Goal: Check status: Check status

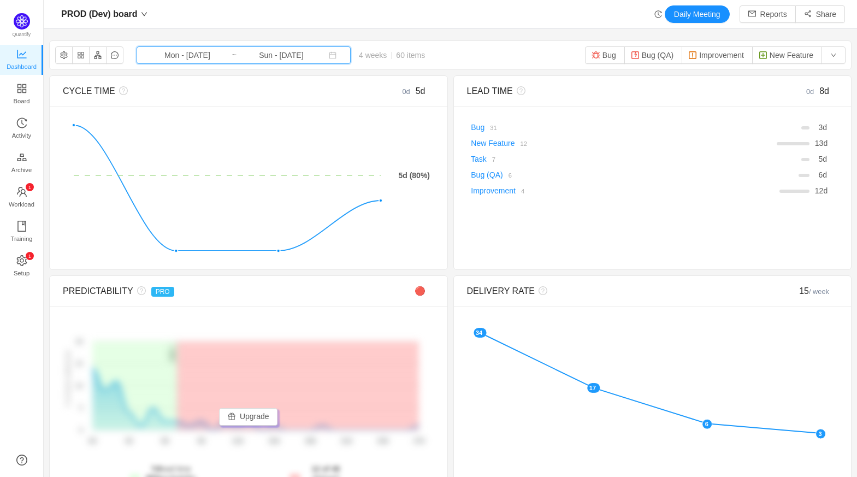
click at [329, 54] on icon "icon: calendar" at bounding box center [332, 55] width 7 height 7
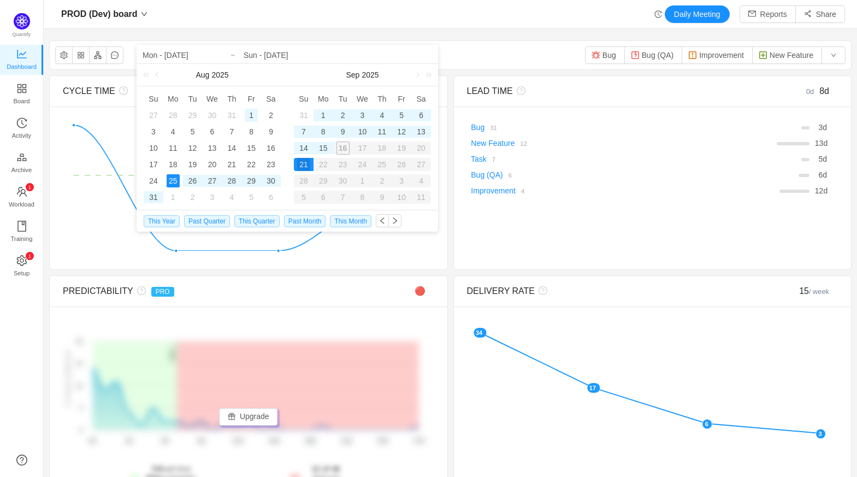
click at [255, 111] on div "1" at bounding box center [251, 115] width 13 height 13
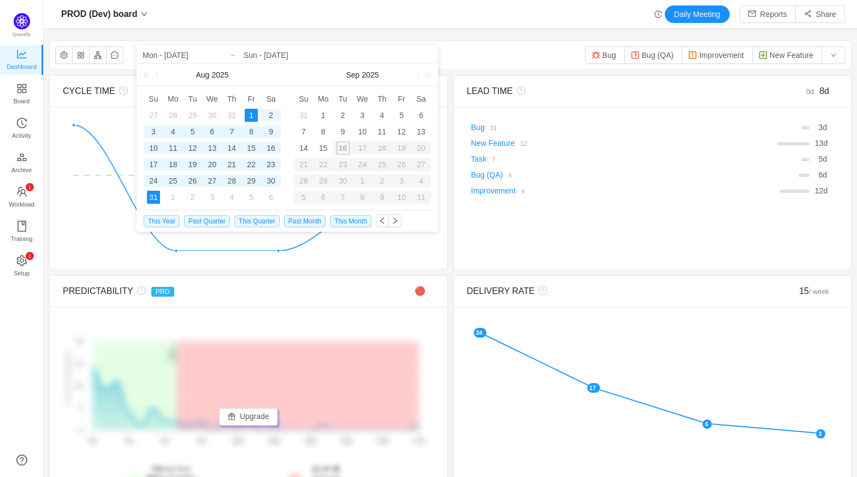
click at [153, 201] on div "31" at bounding box center [153, 197] width 13 height 13
type input "Fri - [DATE]"
type input "Sun - [DATE]"
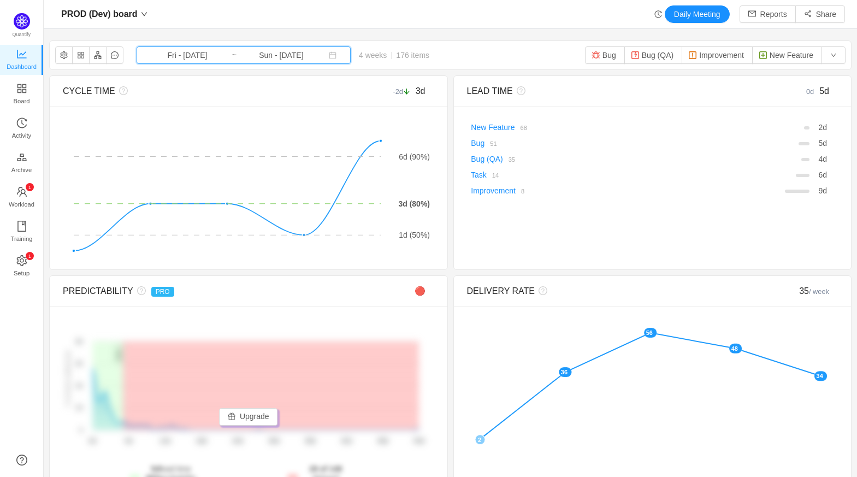
click at [329, 55] on icon "icon: calendar" at bounding box center [333, 55] width 8 height 8
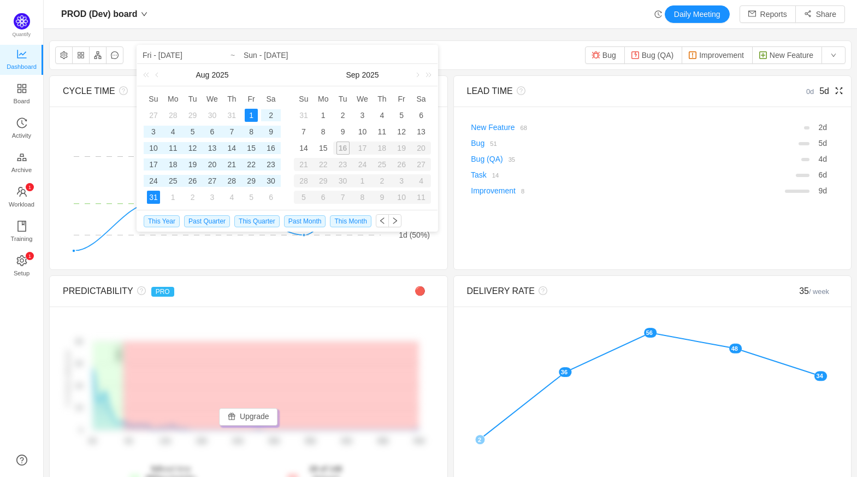
click at [626, 232] on div "LEAD TIME 0d 5d There are no delivered work items in the selected period Possib…" at bounding box center [652, 172] width 399 height 194
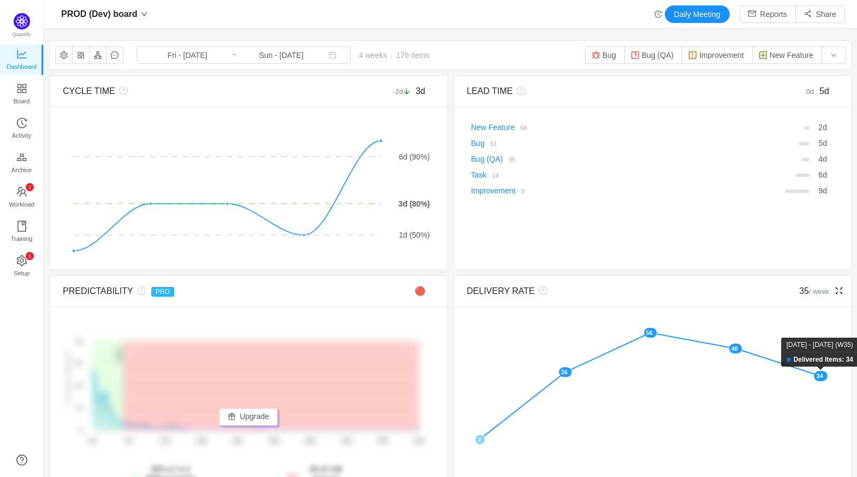
click at [816, 380] on rect at bounding box center [821, 376] width 14 height 10
click at [815, 377] on rect at bounding box center [821, 376] width 14 height 10
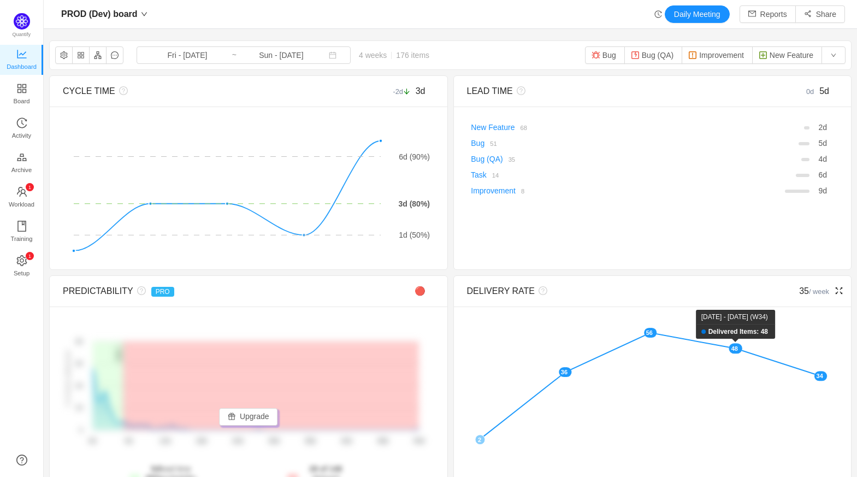
click at [731, 348] on rect at bounding box center [736, 349] width 14 height 10
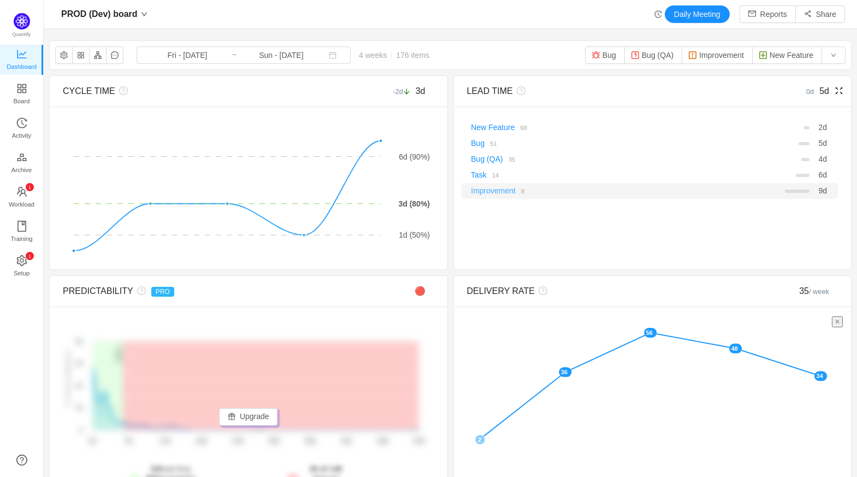
click at [488, 189] on link "Improvement" at bounding box center [493, 190] width 45 height 9
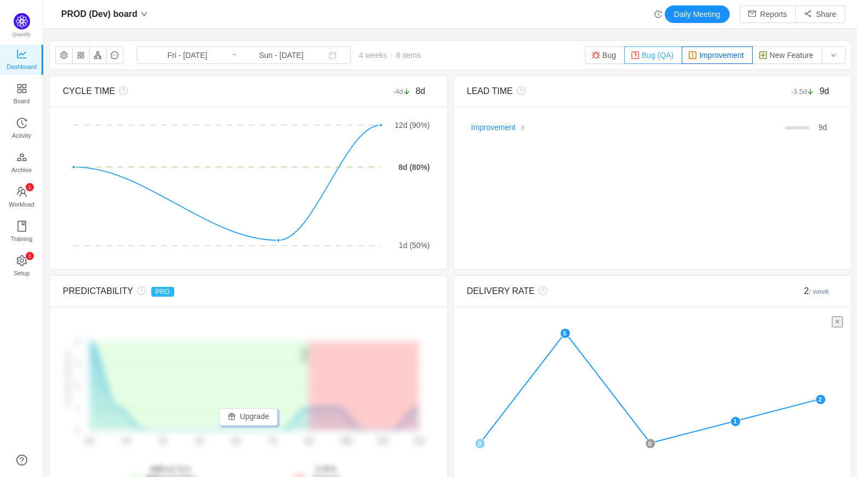
click at [637, 56] on button "Bug (QA)" at bounding box center [653, 54] width 58 height 17
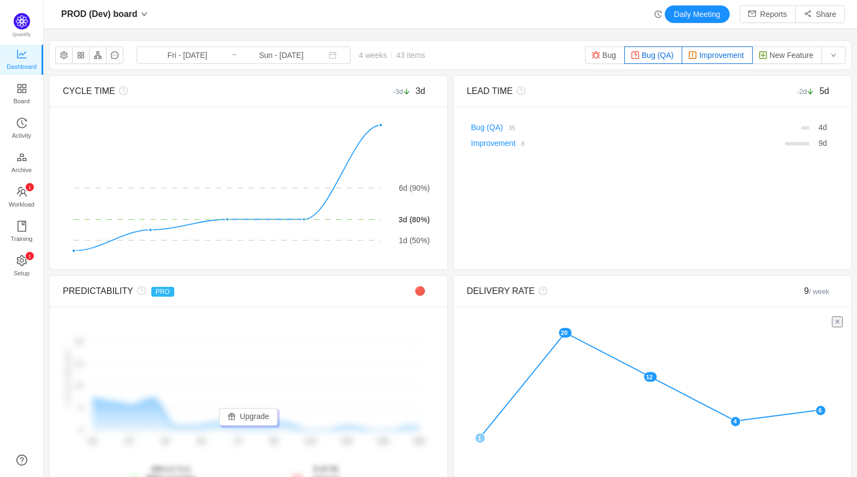
click at [719, 55] on button "Improvement" at bounding box center [717, 54] width 71 height 17
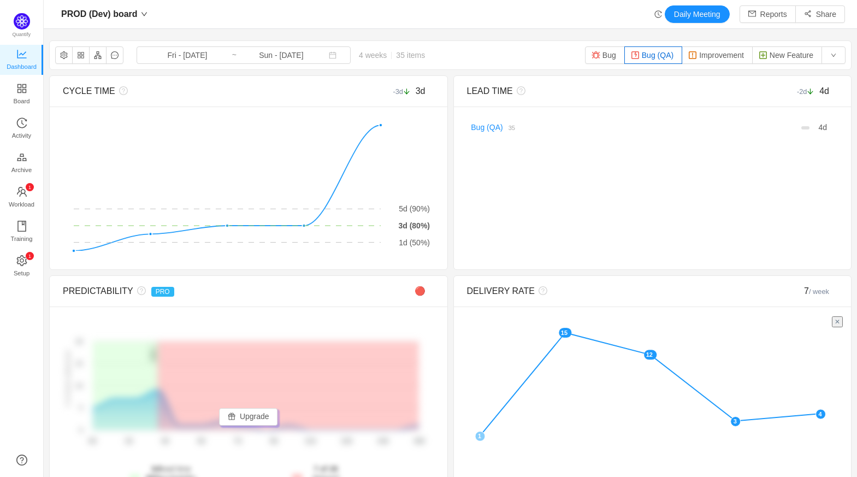
click at [647, 57] on button "Bug (QA)" at bounding box center [653, 54] width 58 height 17
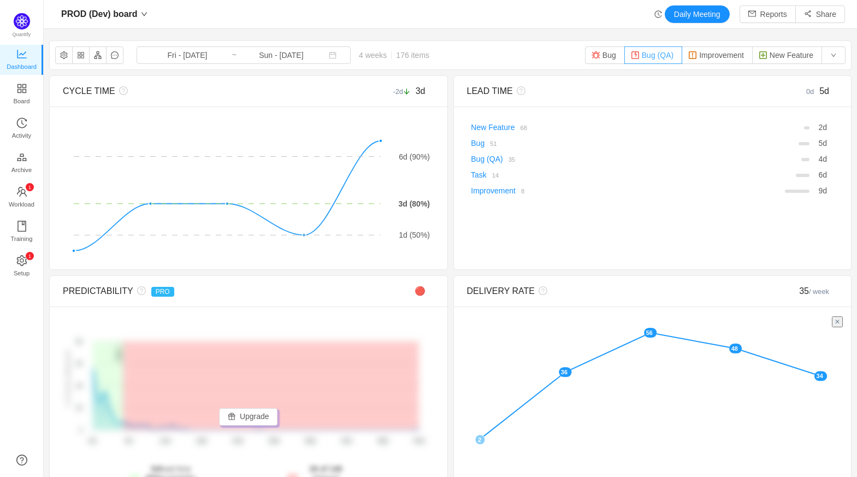
click at [637, 57] on button "Bug (QA)" at bounding box center [653, 54] width 58 height 17
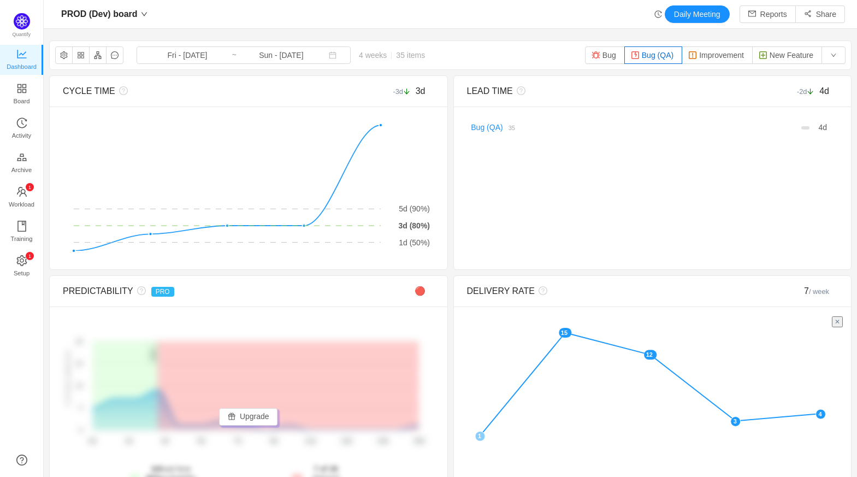
click at [639, 51] on button "Bug (QA)" at bounding box center [653, 54] width 58 height 17
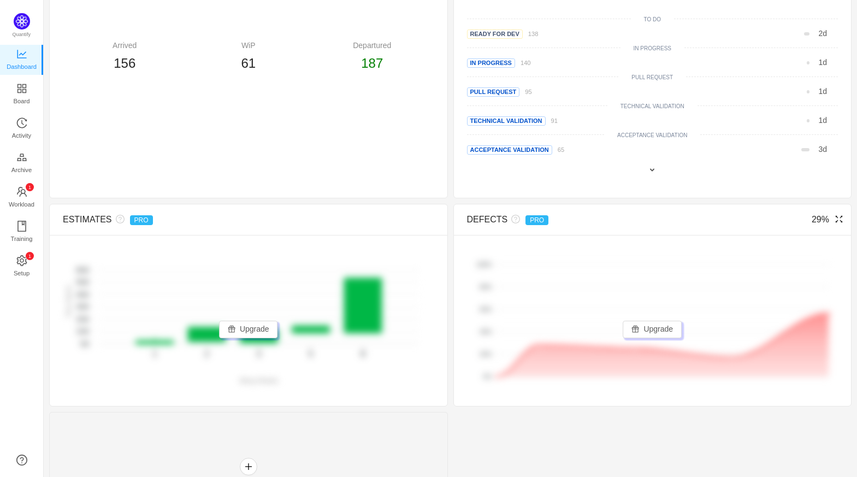
scroll to position [597, 0]
